Goal: Task Accomplishment & Management: Manage account settings

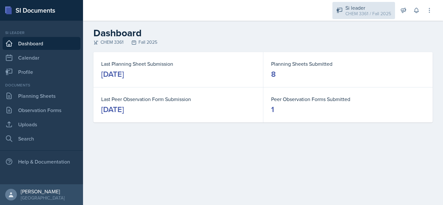
click at [368, 11] on div "CHEM 3361 / Fall 2025" at bounding box center [368, 13] width 46 height 7
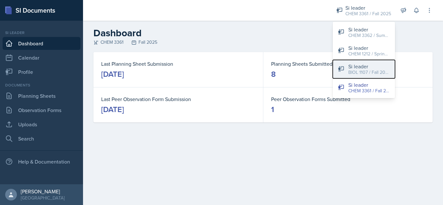
click at [367, 68] on div "Si leader" at bounding box center [369, 67] width 42 height 8
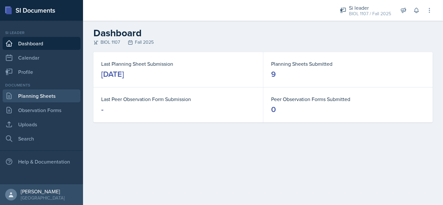
click at [47, 90] on link "Planning Sheets" at bounding box center [42, 96] width 78 height 13
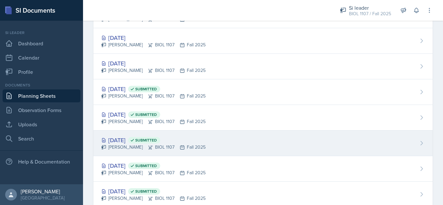
scroll to position [449, 0]
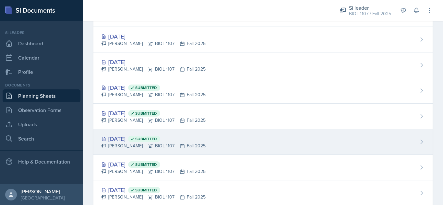
click at [127, 143] on div "[PERSON_NAME] BIOL 1107 Fall 2025" at bounding box center [153, 146] width 104 height 7
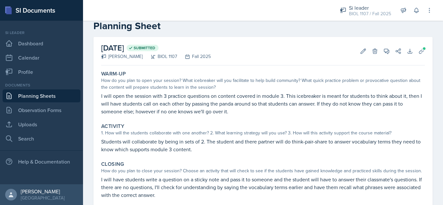
scroll to position [15, 0]
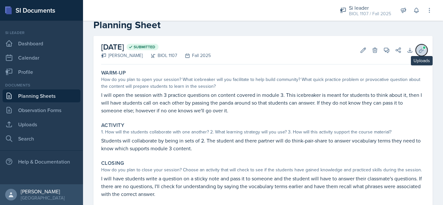
click at [418, 53] on icon at bounding box center [421, 50] width 6 height 6
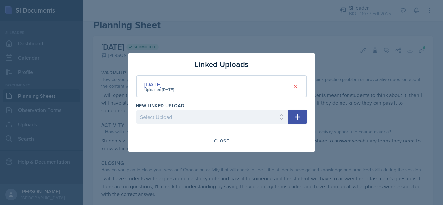
click at [156, 85] on div "[DATE]" at bounding box center [159, 84] width 30 height 9
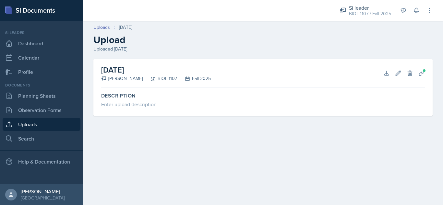
click at [123, 73] on h2 "[DATE]" at bounding box center [156, 70] width 110 height 12
click at [420, 73] on icon at bounding box center [421, 73] width 5 height 5
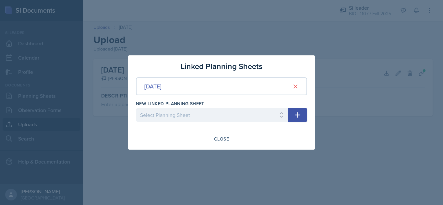
click at [162, 87] on div "[DATE]" at bounding box center [152, 86] width 17 height 9
